Goal: Task Accomplishment & Management: Manage account settings

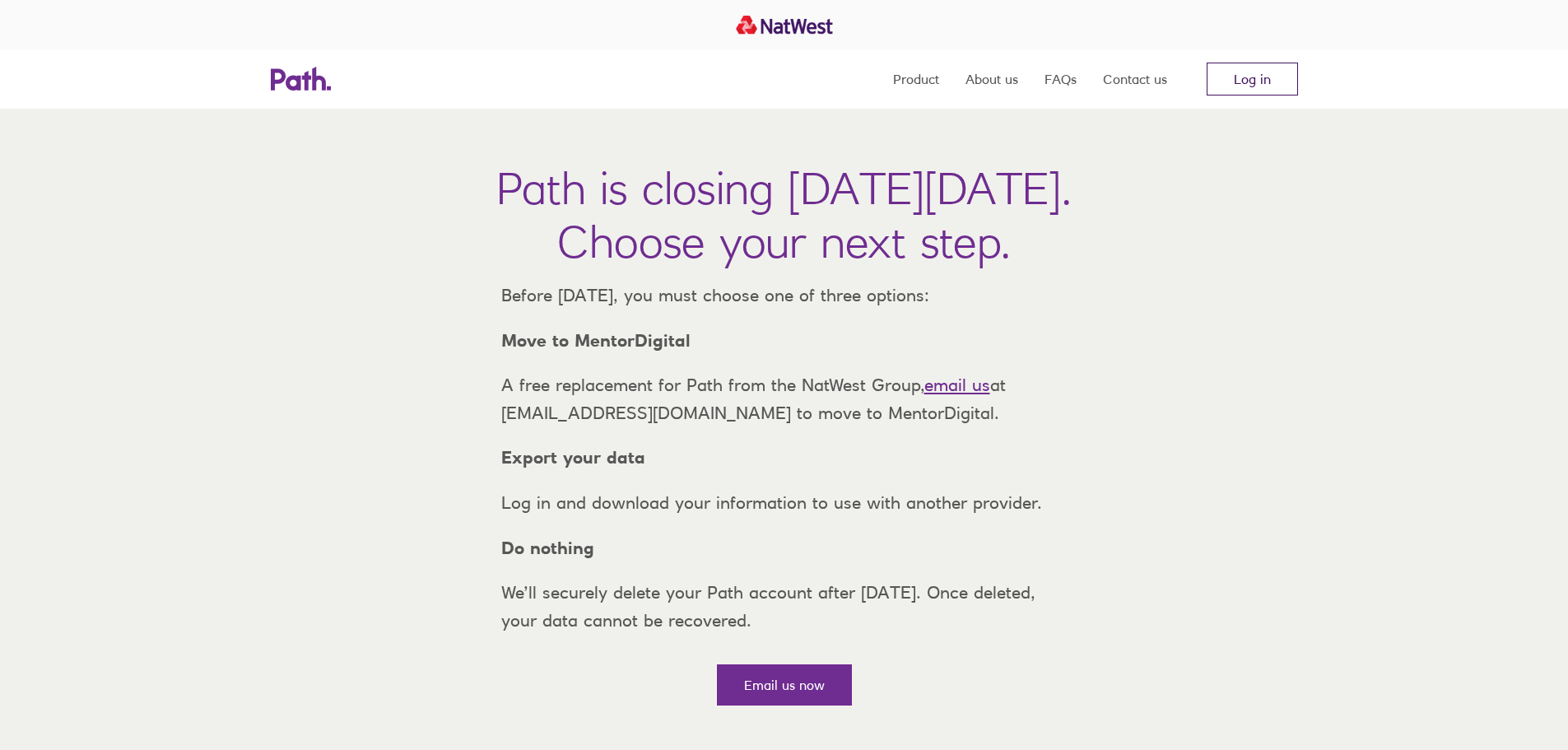
click at [1283, 73] on link "Log in" at bounding box center [1253, 79] width 91 height 33
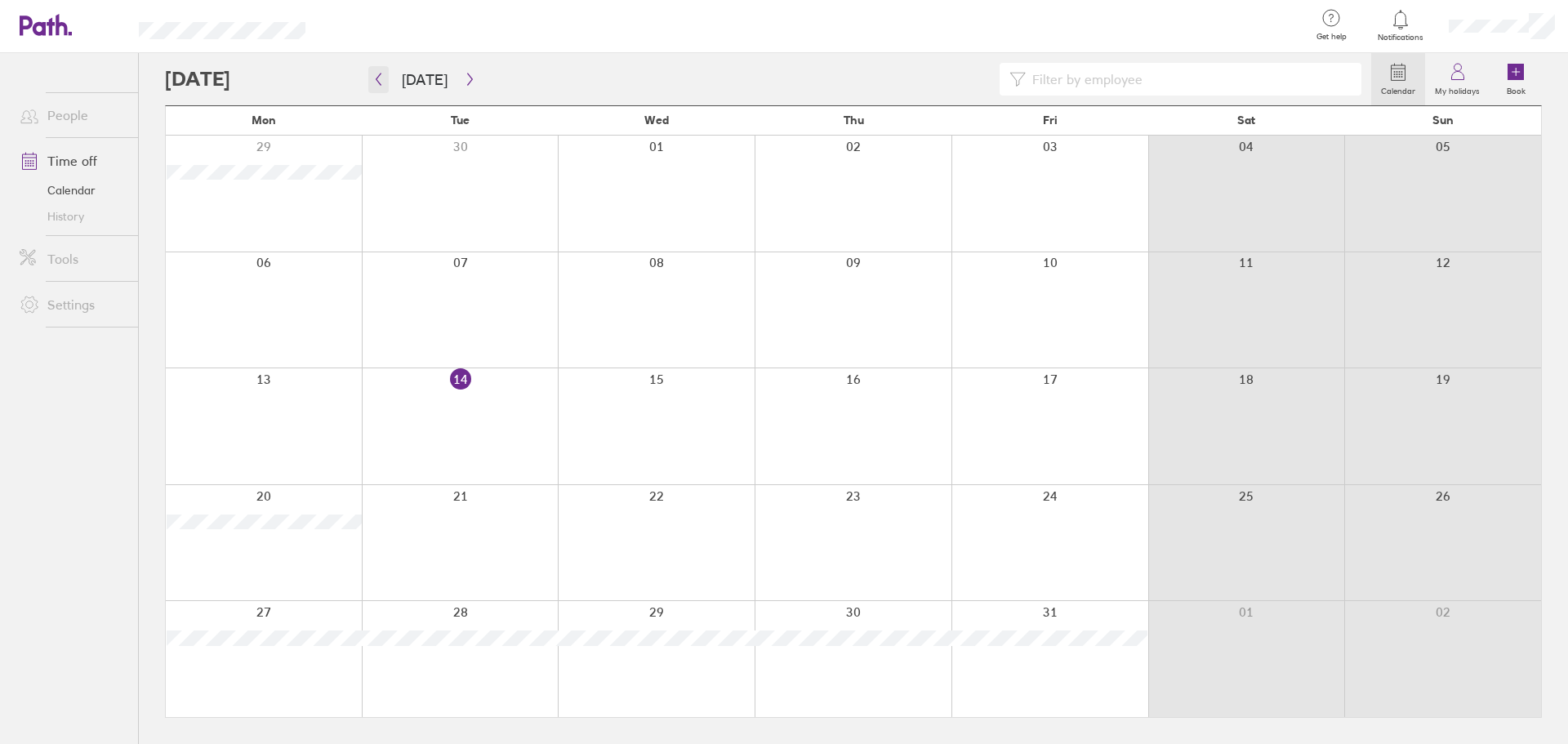
click at [377, 70] on button "button" at bounding box center [378, 80] width 21 height 27
click at [378, 74] on icon "button" at bounding box center [379, 79] width 13 height 13
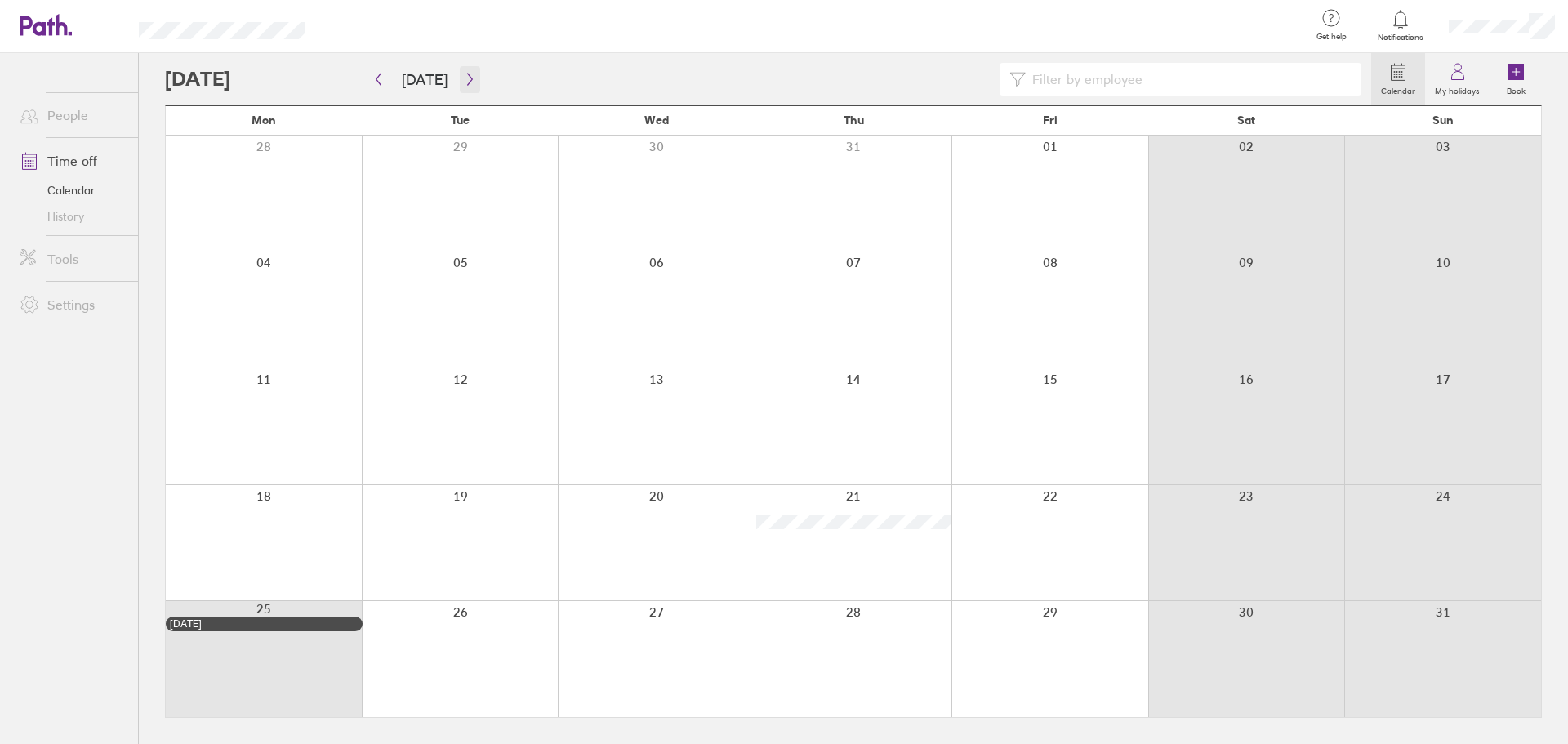
click at [469, 77] on icon "button" at bounding box center [470, 79] width 13 height 13
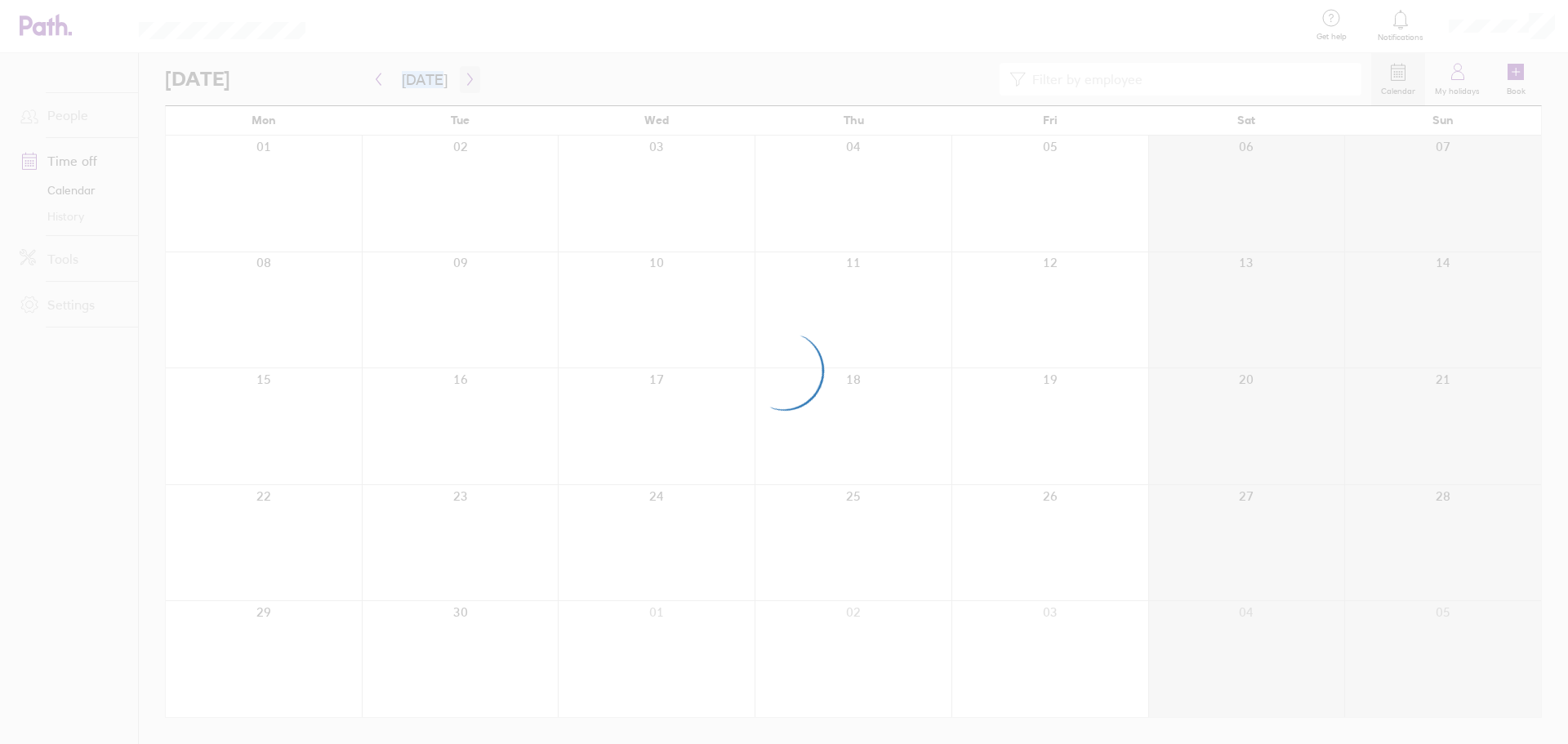
click at [469, 77] on div at bounding box center [784, 372] width 1568 height 744
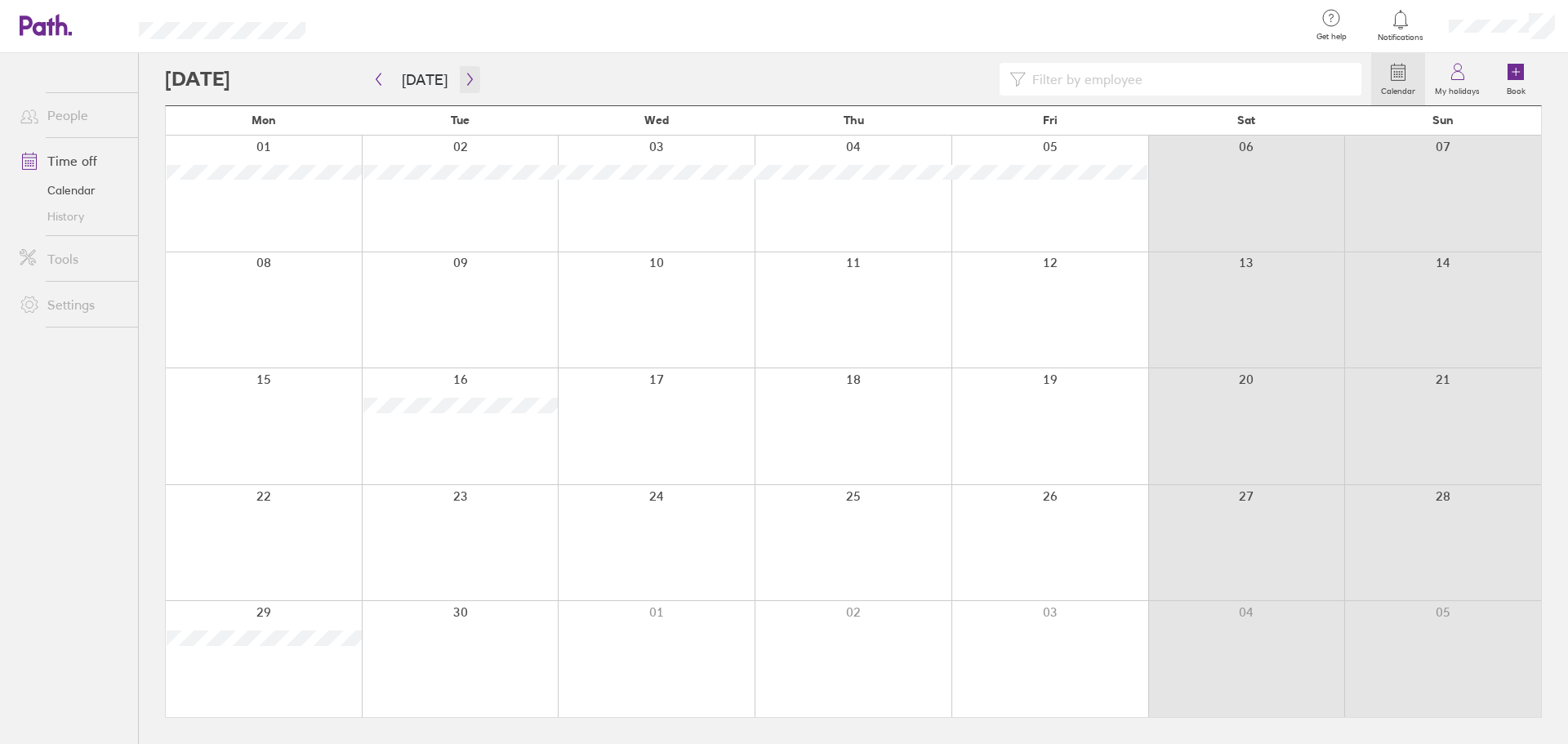
click at [464, 77] on icon "button" at bounding box center [470, 79] width 13 height 13
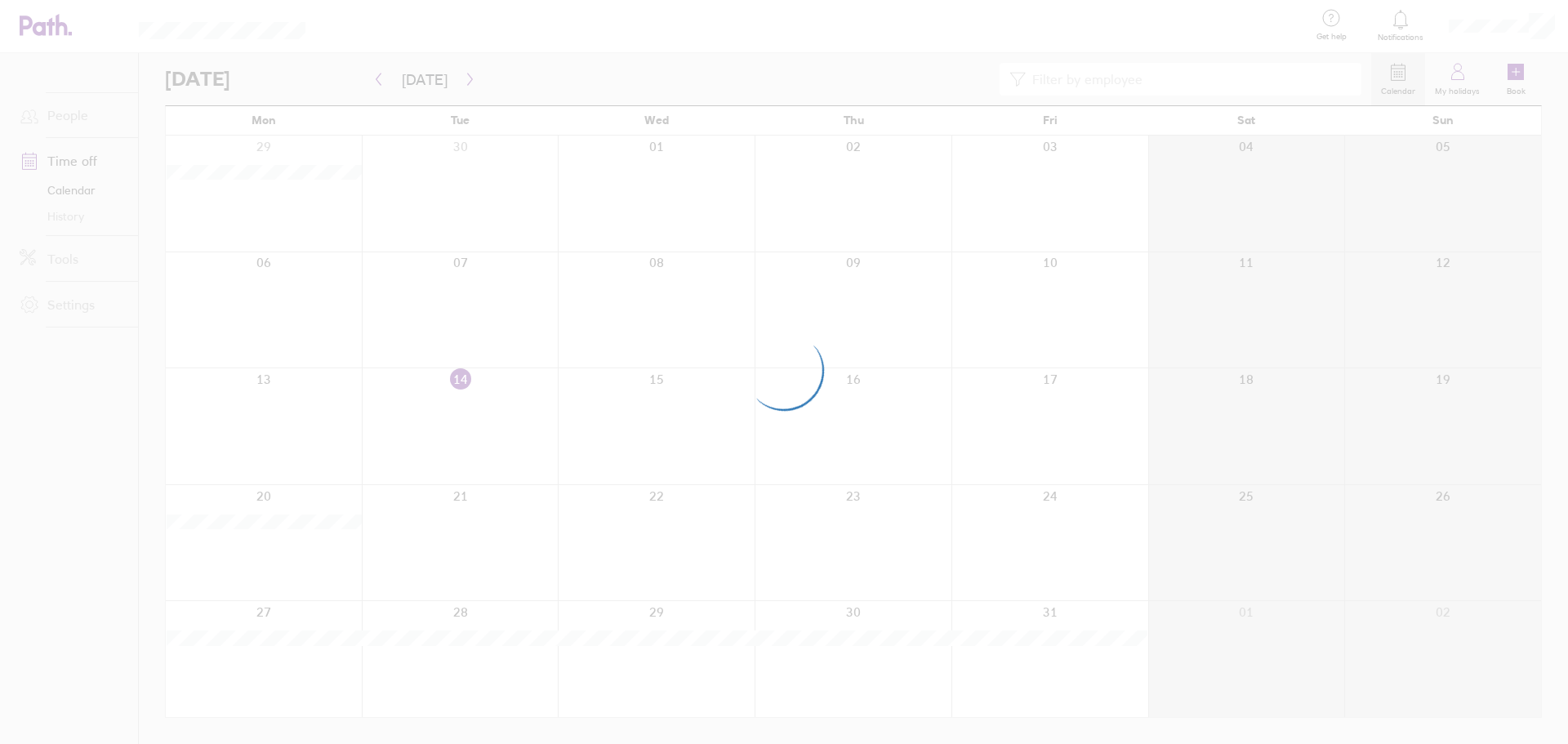
click at [462, 77] on div at bounding box center [784, 372] width 1568 height 744
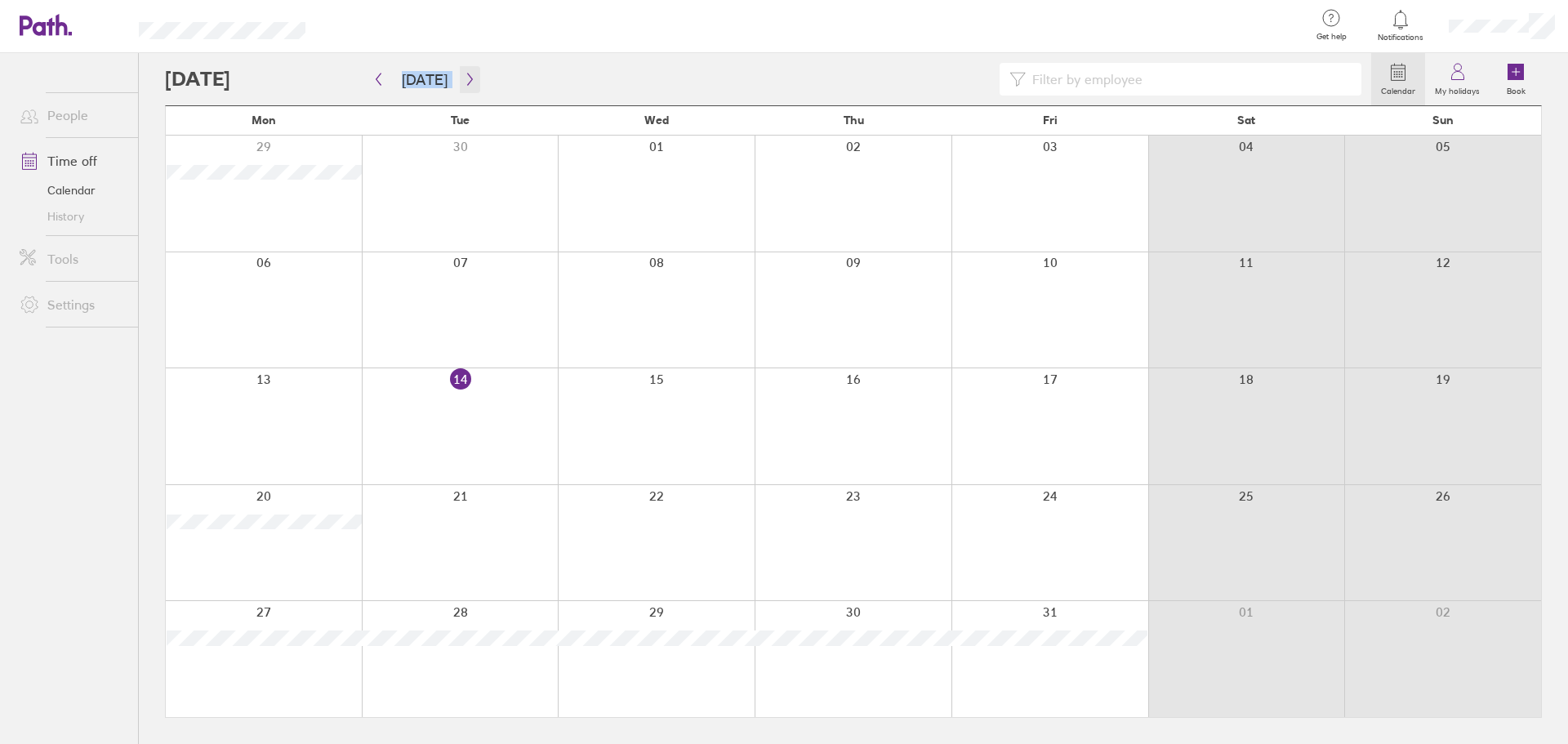
click at [464, 77] on icon "button" at bounding box center [470, 79] width 13 height 13
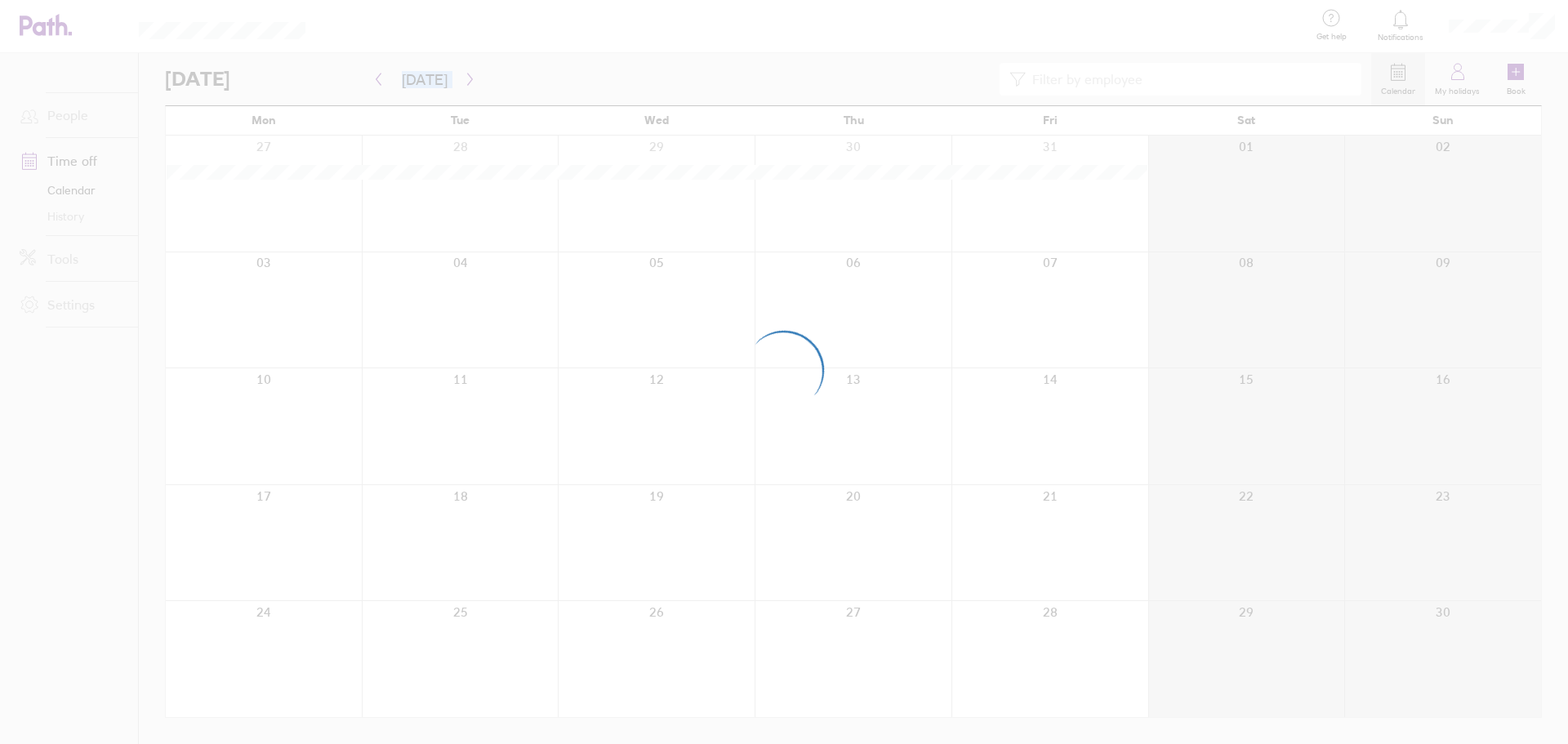
click at [462, 77] on div at bounding box center [784, 372] width 1568 height 744
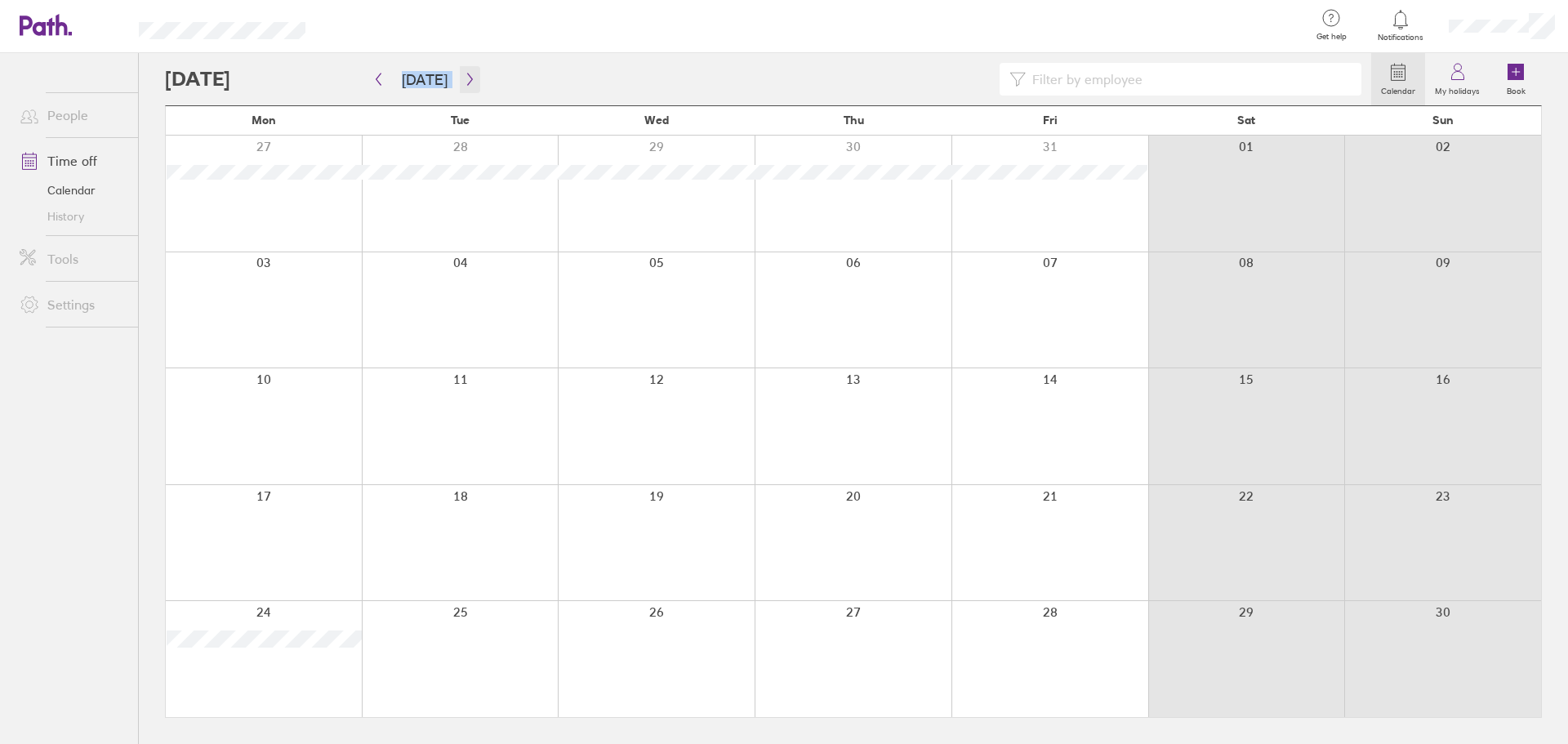
click at [464, 77] on icon "button" at bounding box center [470, 79] width 13 height 13
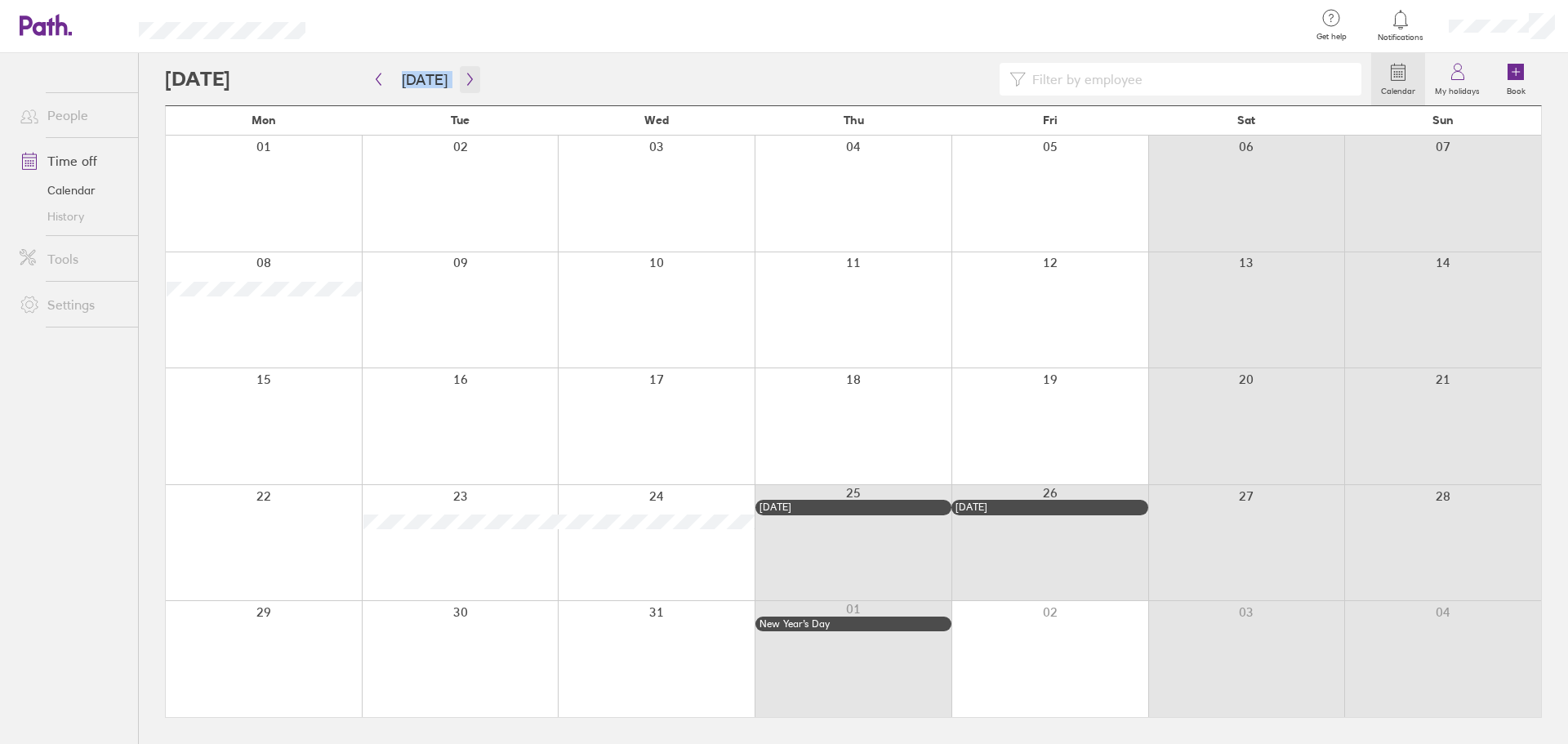
click at [460, 92] on button "button" at bounding box center [469, 80] width 21 height 27
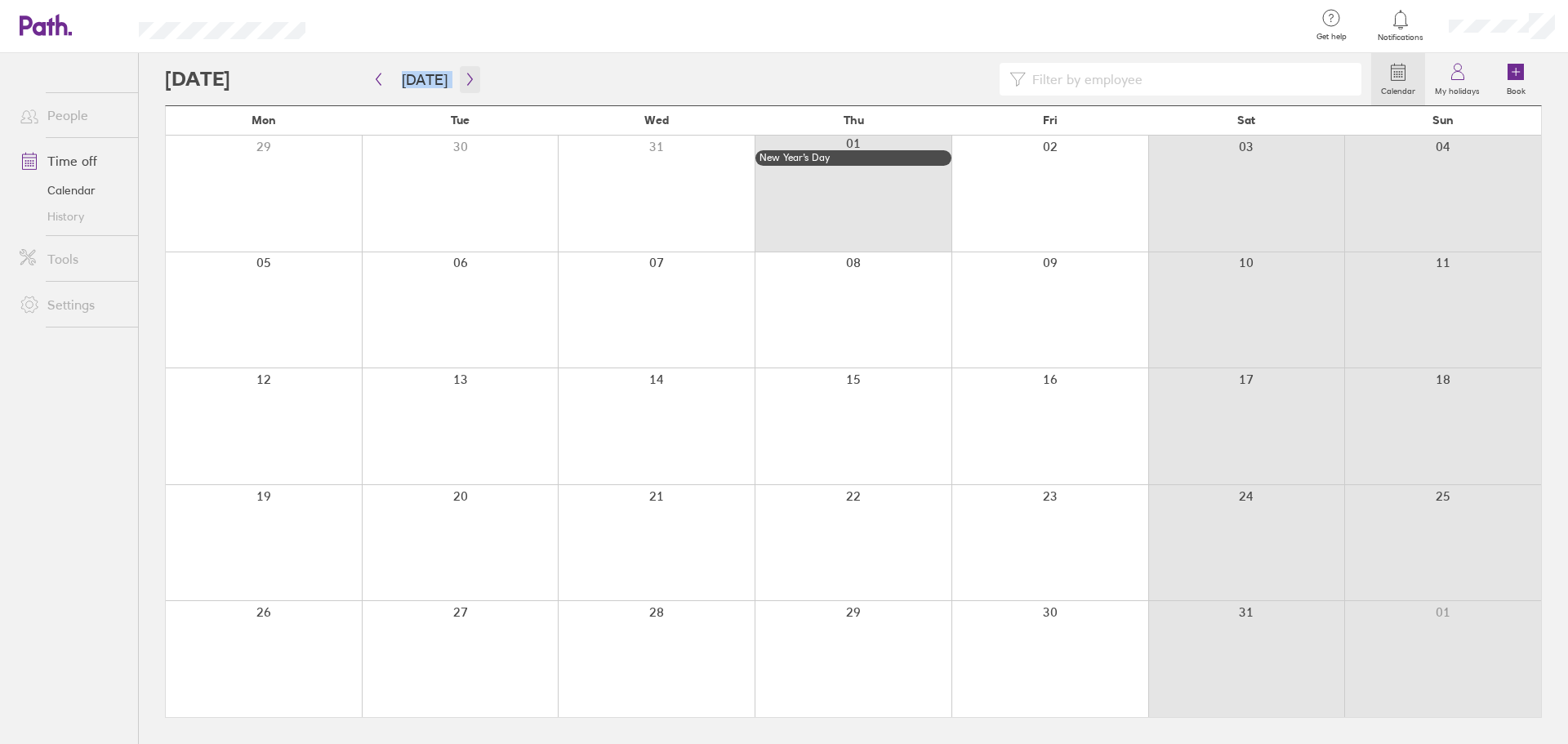
click at [464, 82] on icon "button" at bounding box center [470, 79] width 13 height 13
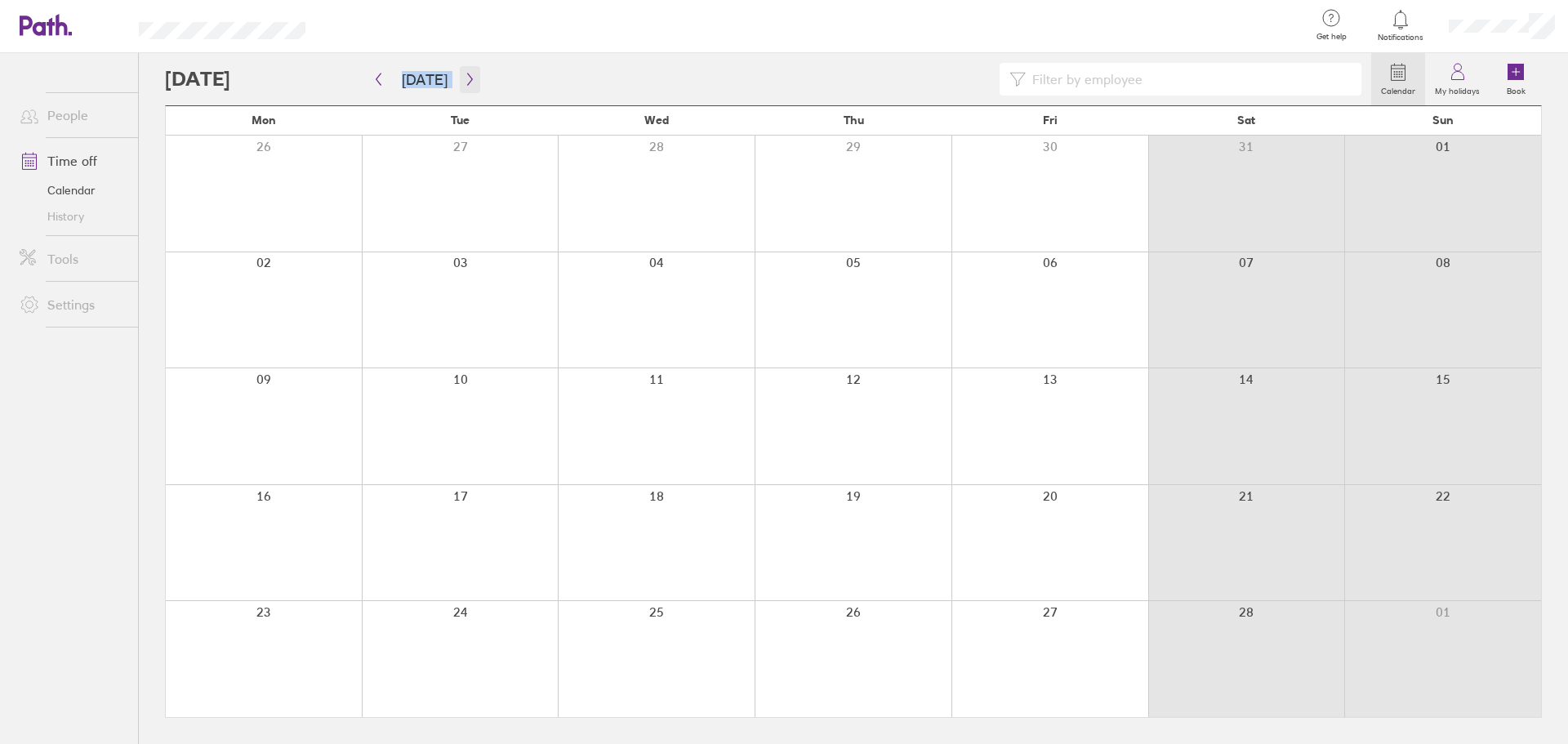
click at [464, 82] on icon "button" at bounding box center [470, 79] width 13 height 13
